Goal: Navigation & Orientation: Go to known website

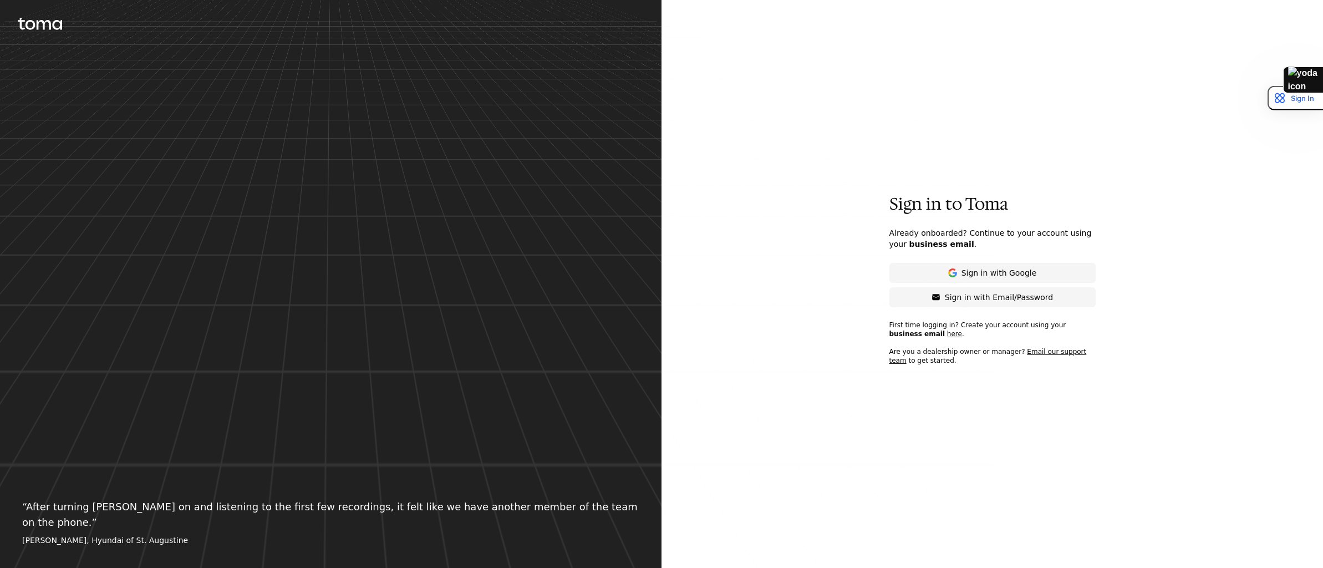
click at [1310, 79] on div at bounding box center [1303, 80] width 40 height 27
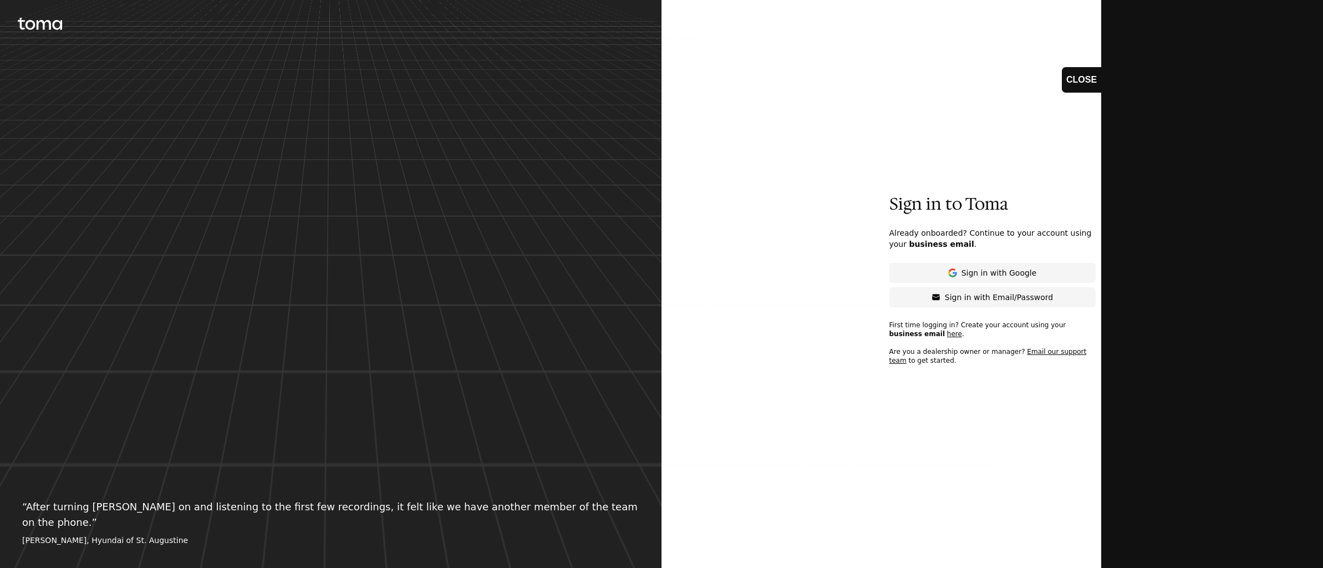
click at [1081, 78] on div "CLOSE" at bounding box center [1082, 80] width 40 height 27
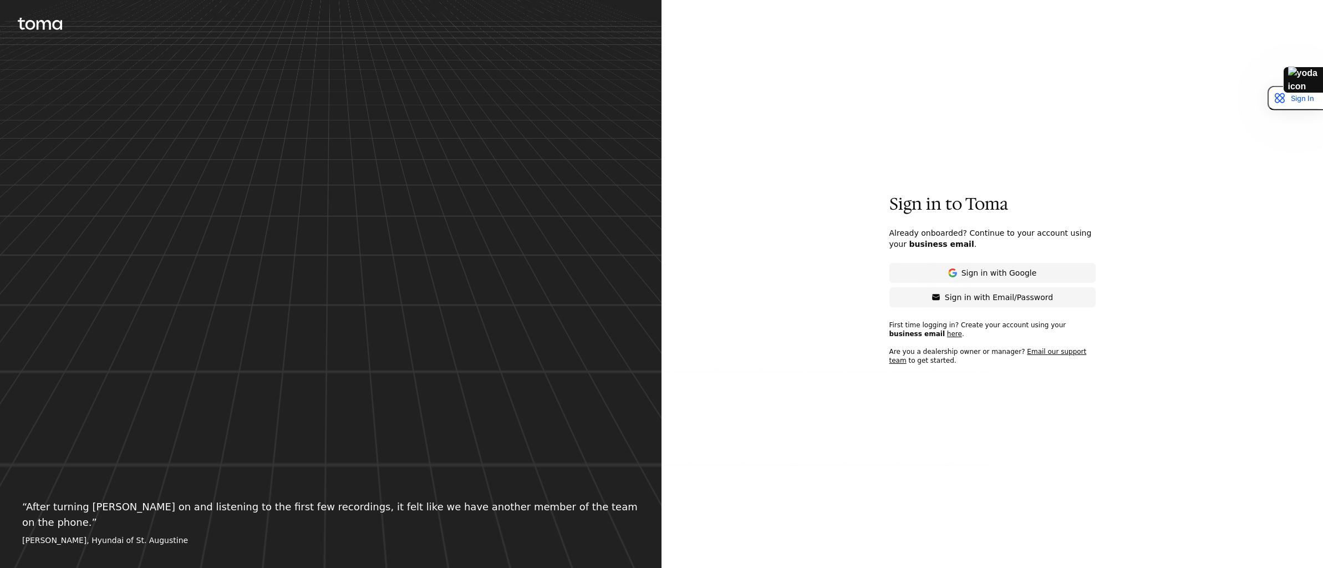
click at [285, 191] on div at bounding box center [331, 284] width 662 height 568
